Goal: Task Accomplishment & Management: Manage account settings

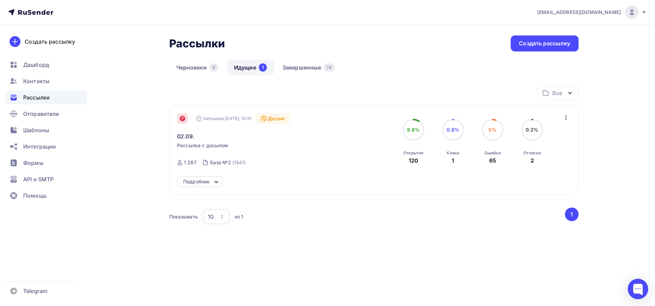
click at [183, 123] on div at bounding box center [182, 118] width 11 height 11
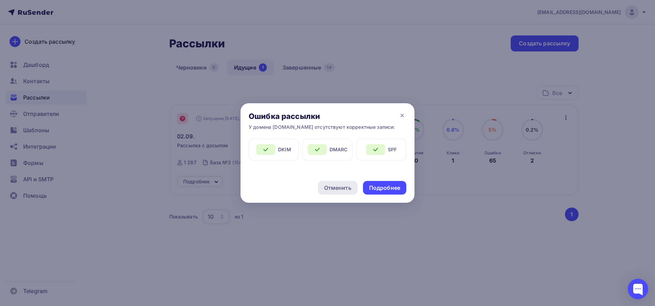
click at [346, 191] on div "Отменить" at bounding box center [337, 188] width 27 height 8
